Goal: Information Seeking & Learning: Learn about a topic

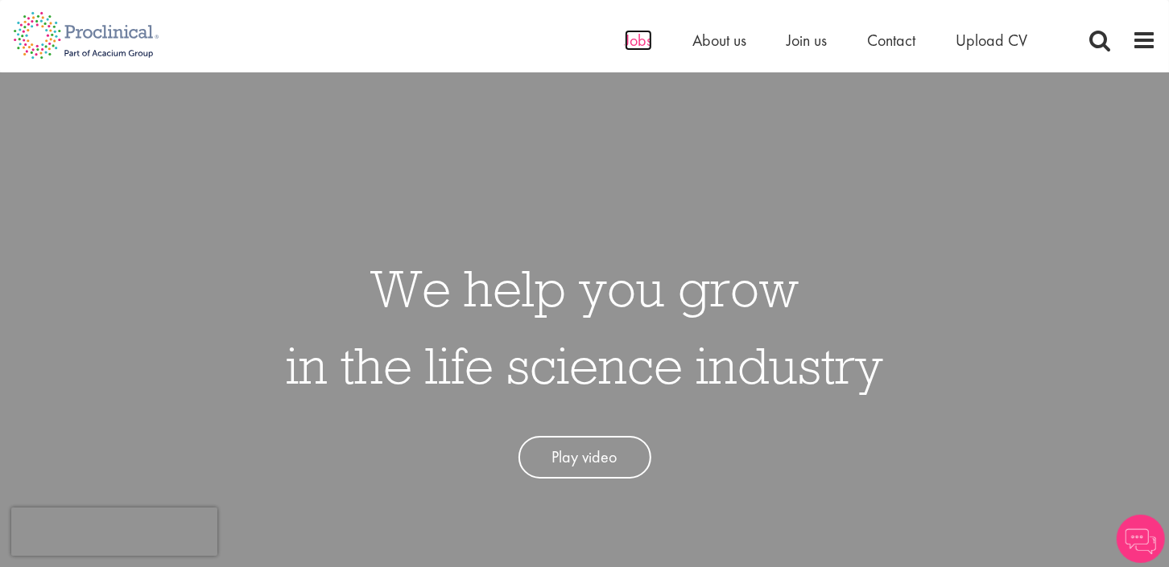
click at [638, 43] on span "Jobs" at bounding box center [638, 40] width 27 height 21
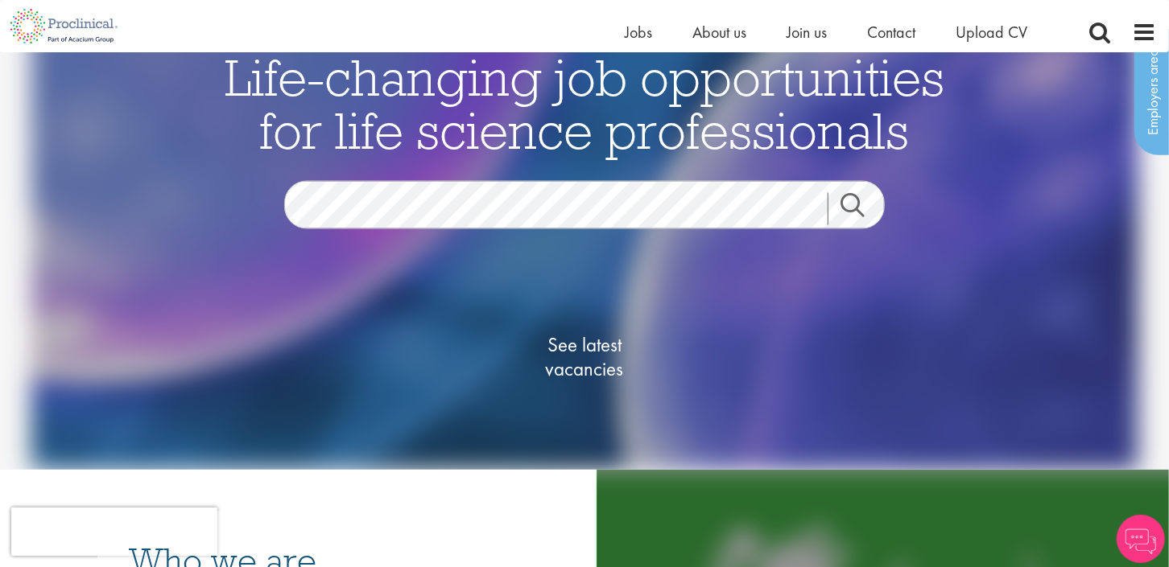
scroll to position [66, 0]
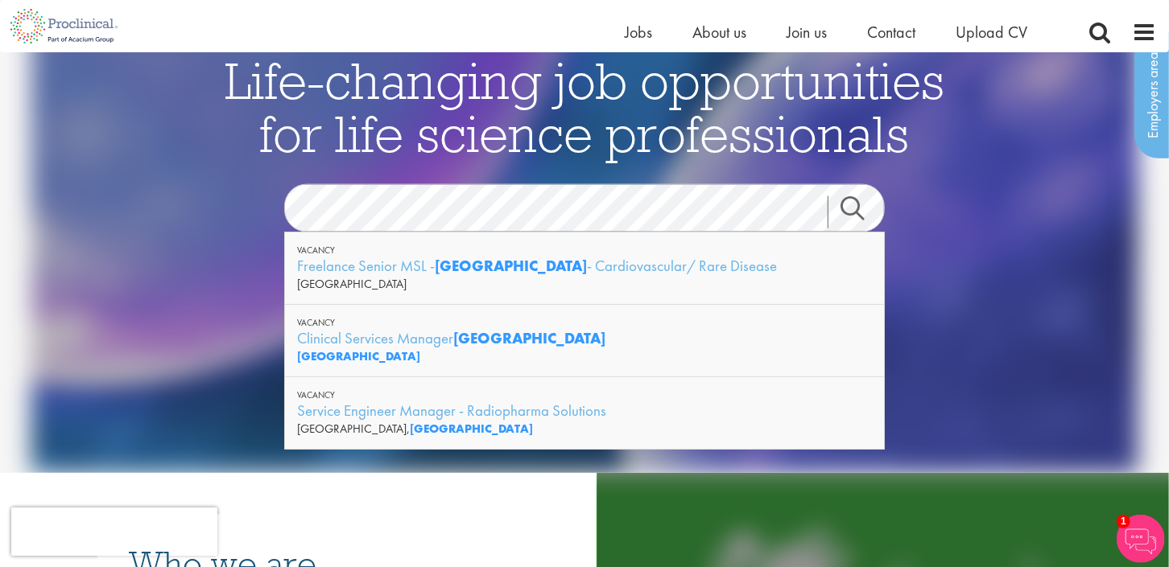
click at [852, 207] on link "Search" at bounding box center [861, 212] width 69 height 32
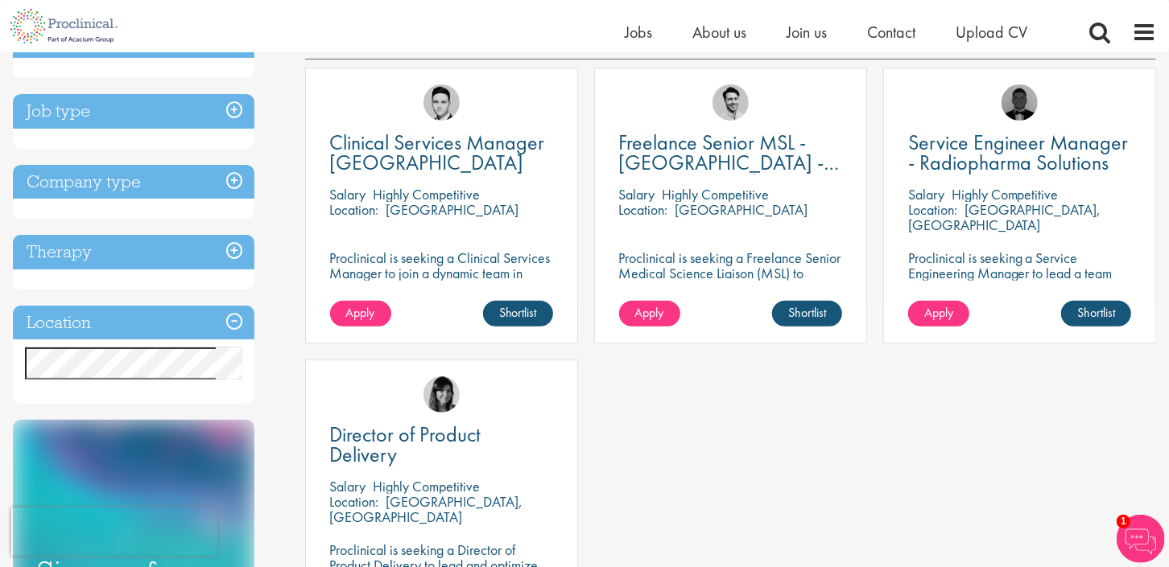
scroll to position [216, 0]
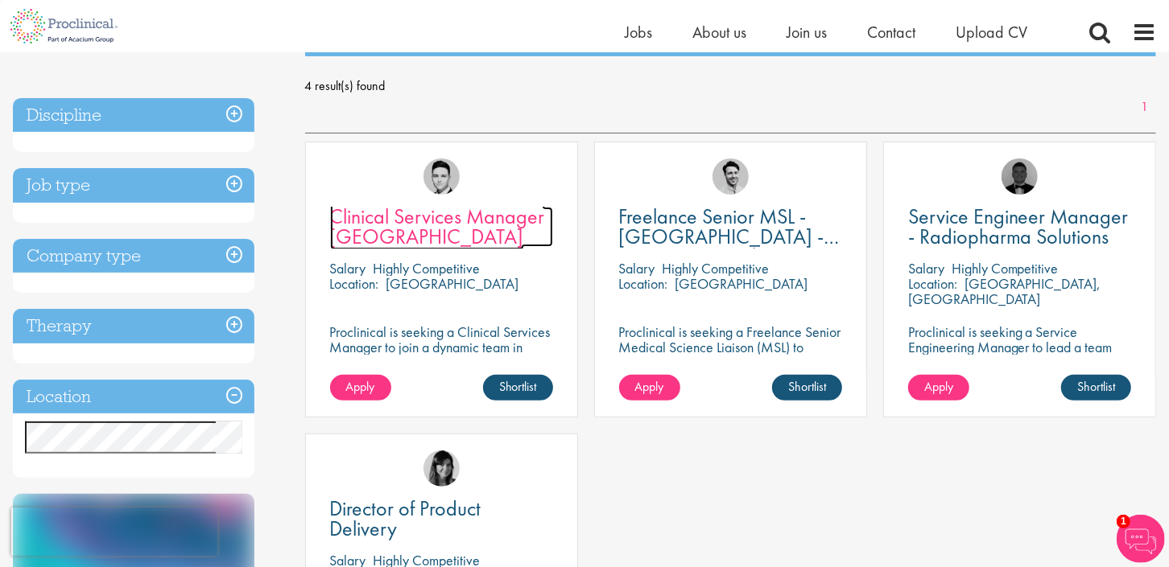
click at [490, 221] on span "Clinical Services Manager [GEOGRAPHIC_DATA]" at bounding box center [437, 226] width 215 height 47
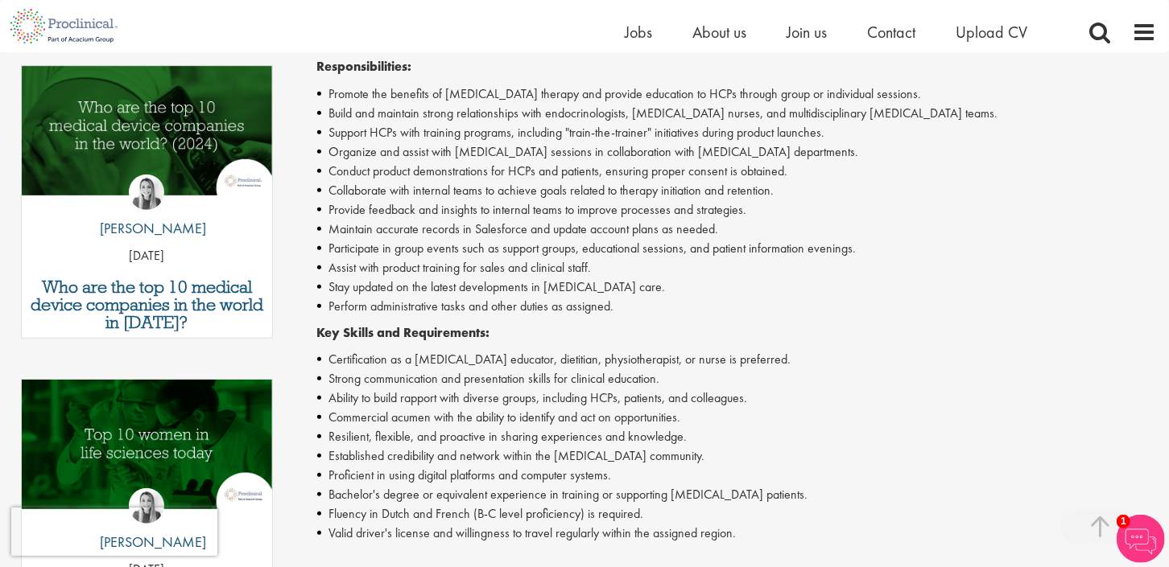
scroll to position [608, 0]
